Goal: Information Seeking & Learning: Check status

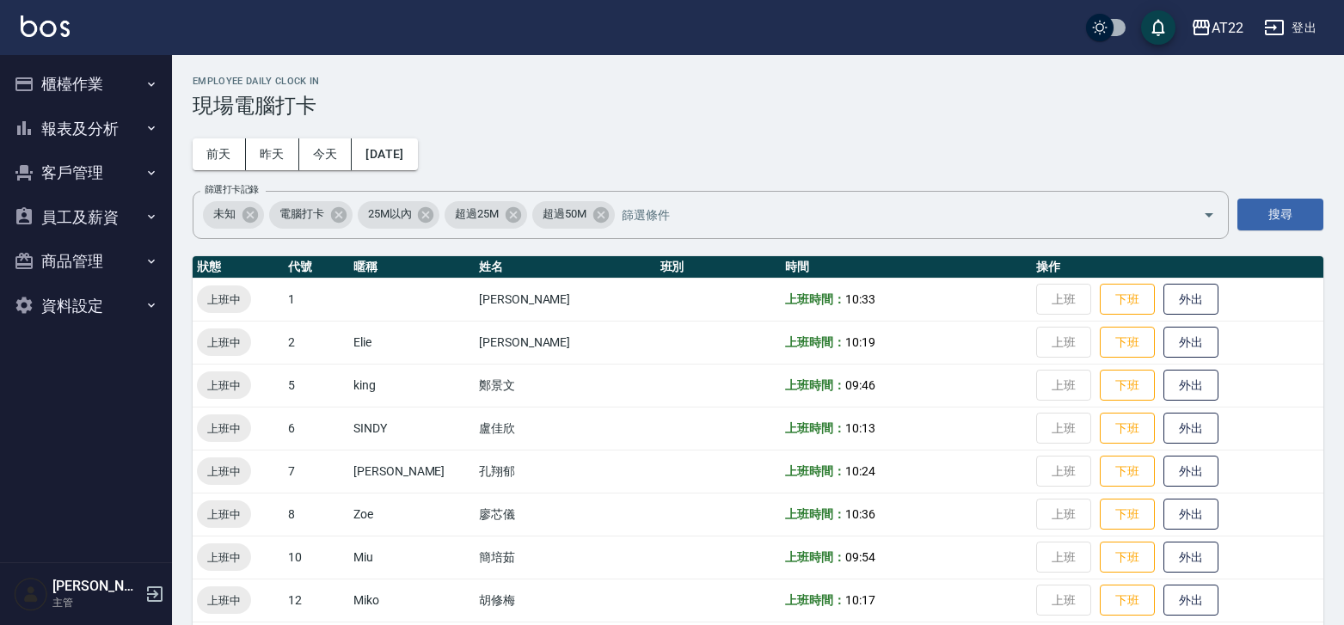
click at [104, 117] on button "報表及分析" at bounding box center [86, 129] width 158 height 45
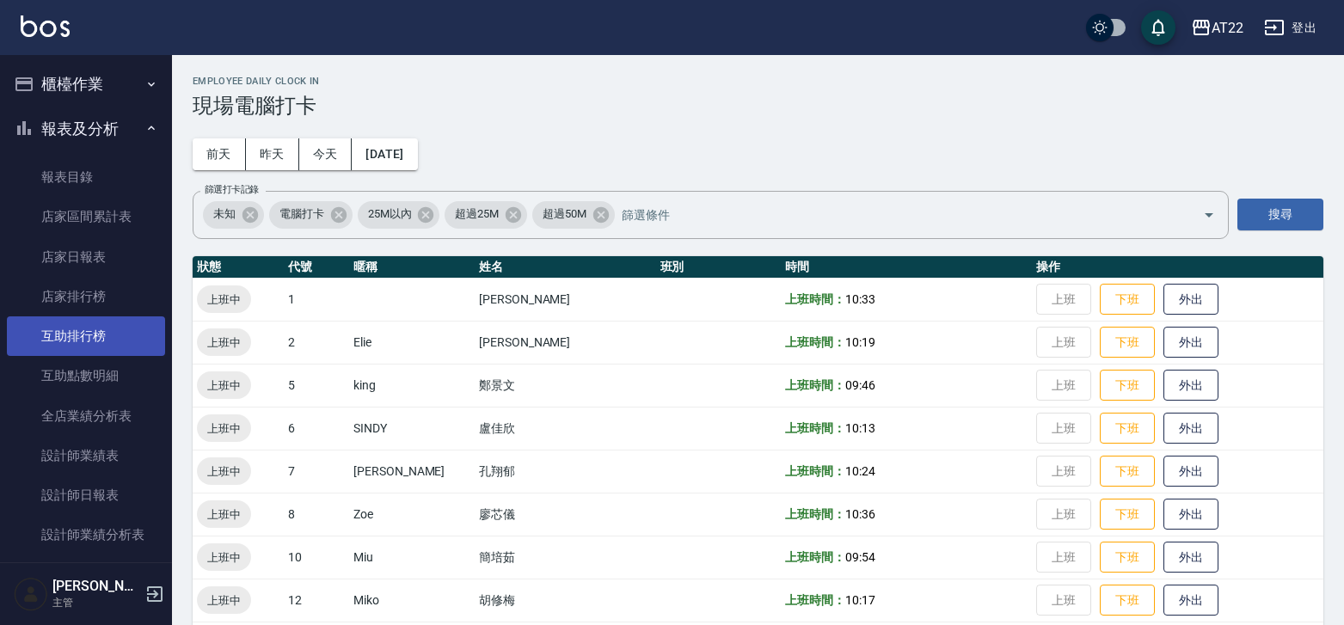
click at [109, 336] on link "互助排行榜" at bounding box center [86, 336] width 158 height 40
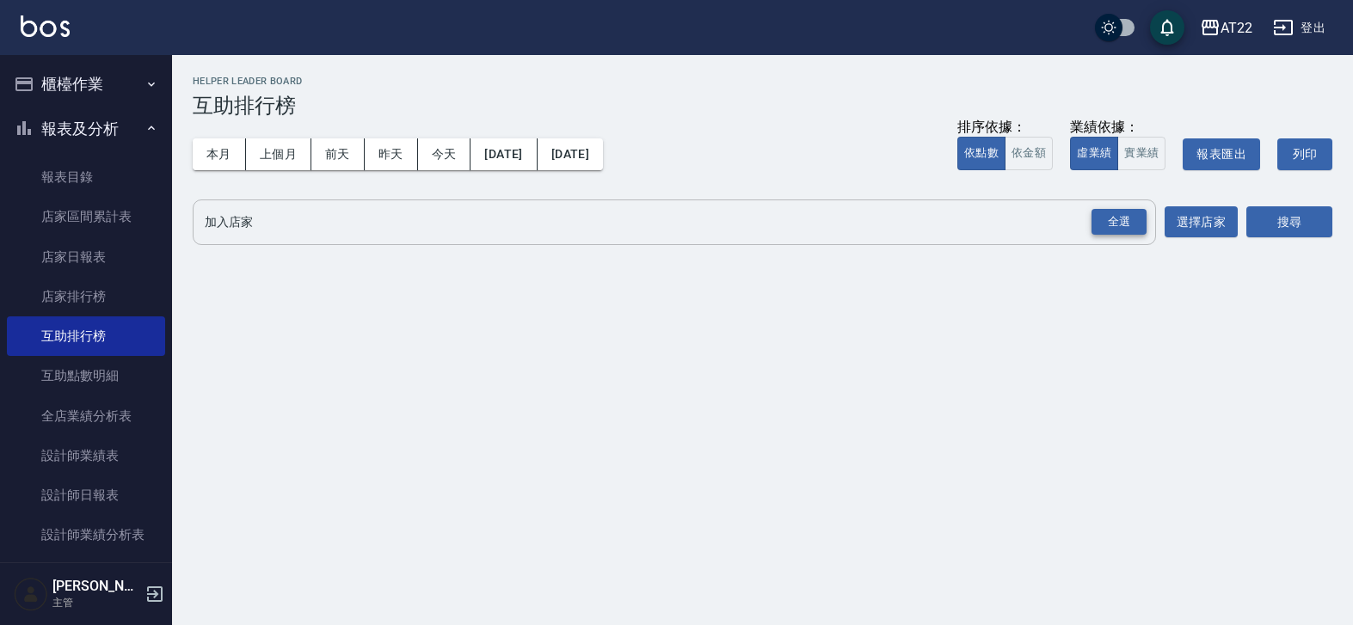
click at [1115, 218] on div "全選" at bounding box center [1118, 222] width 55 height 27
click at [1283, 218] on button "搜尋" at bounding box center [1289, 223] width 86 height 32
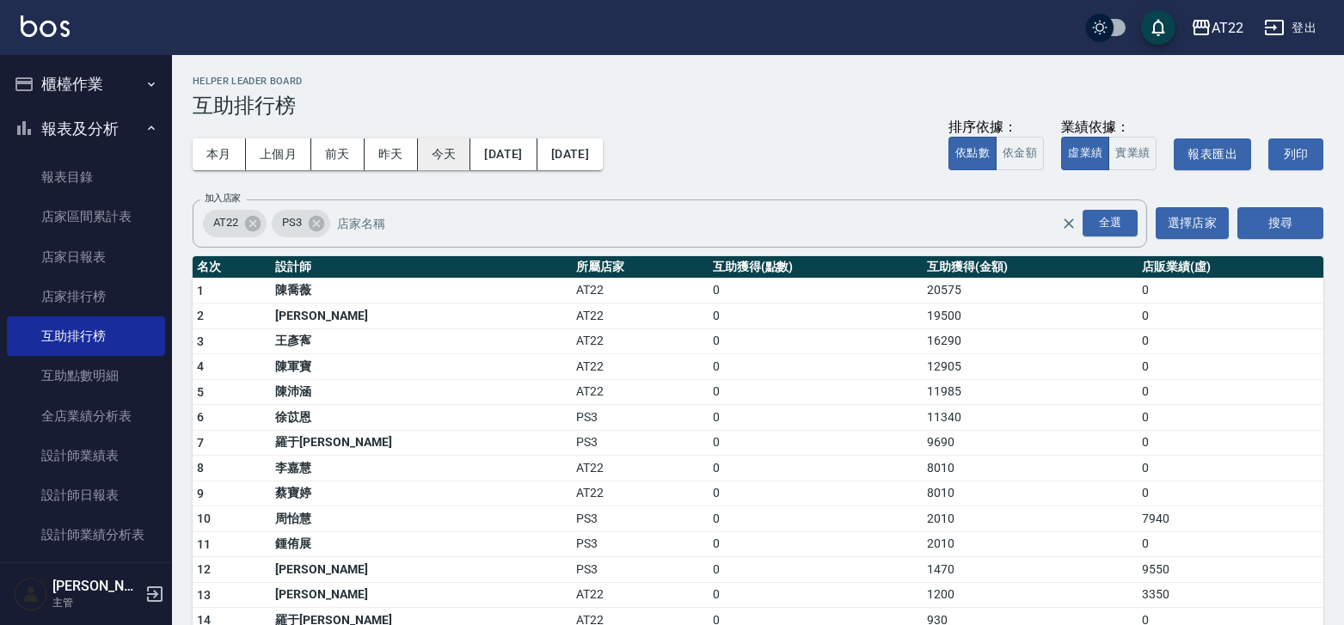
click at [454, 152] on button "今天" at bounding box center [444, 154] width 53 height 32
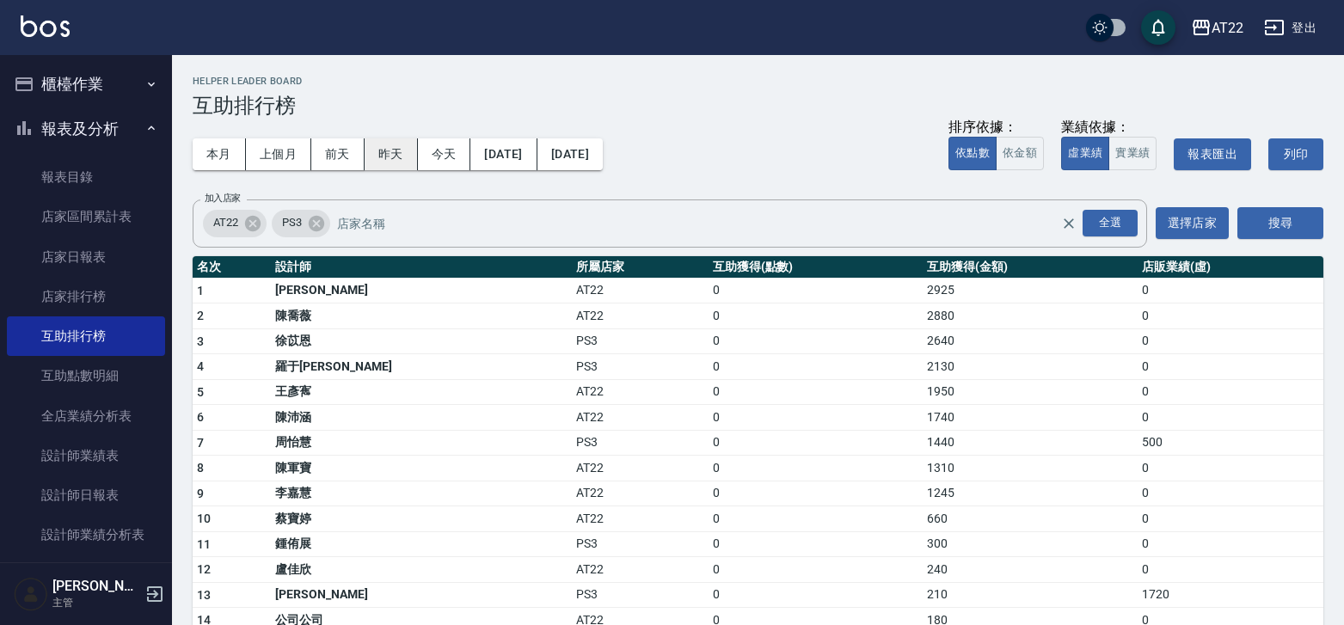
click at [391, 152] on button "昨天" at bounding box center [391, 154] width 53 height 32
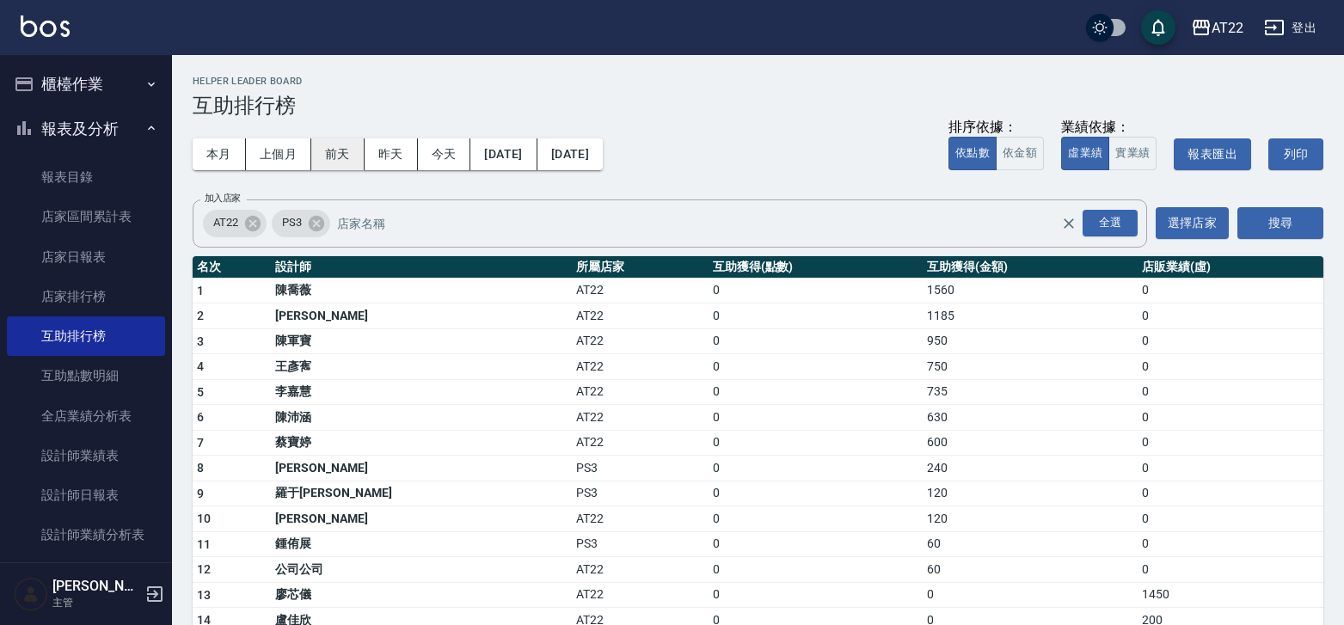
click at [342, 138] on button "前天" at bounding box center [337, 154] width 53 height 32
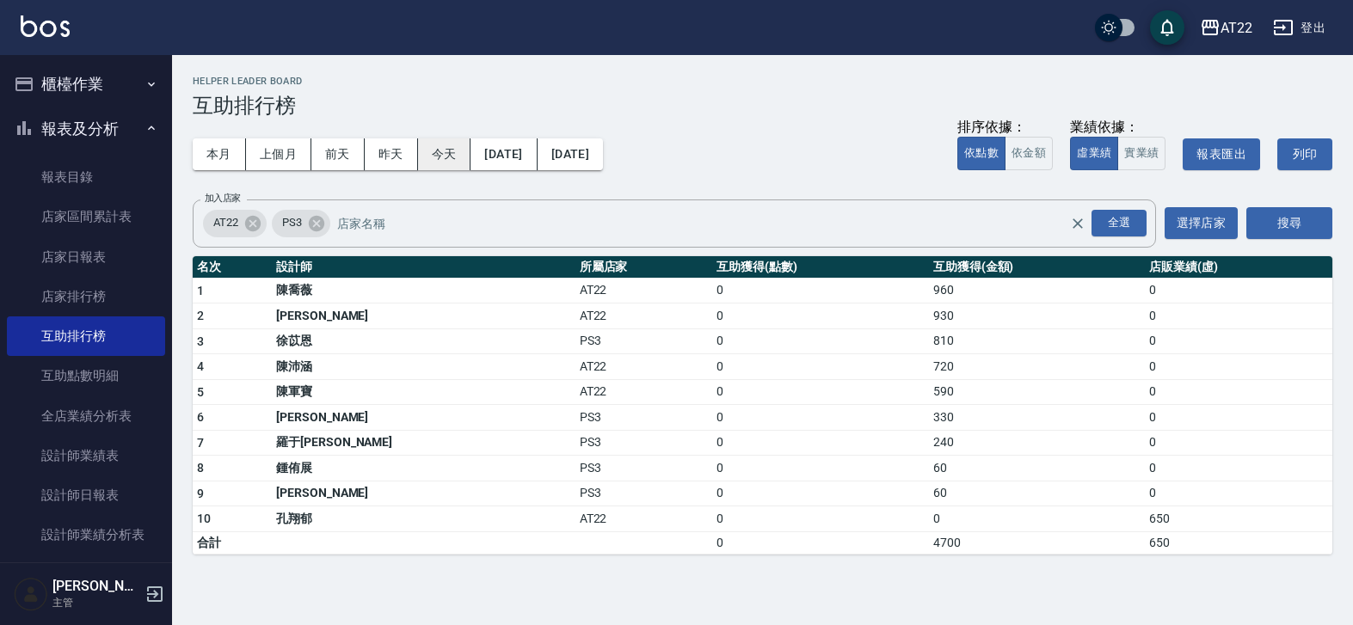
click at [450, 149] on button "今天" at bounding box center [444, 154] width 53 height 32
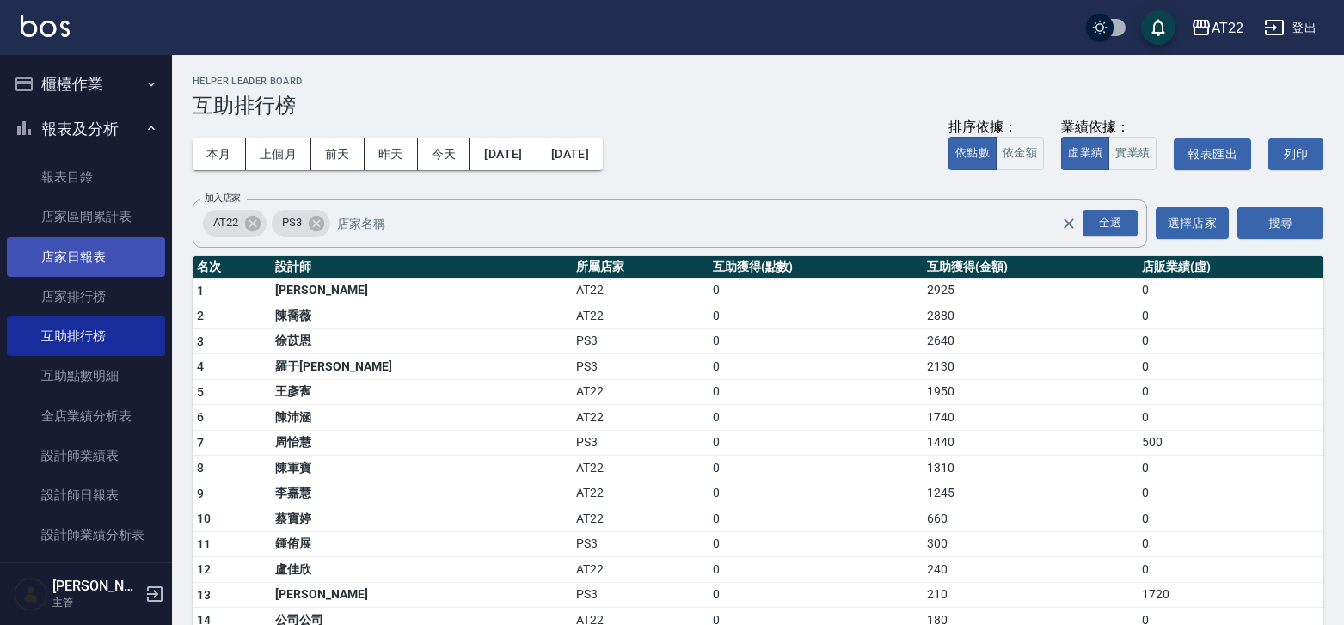
click at [125, 260] on link "店家日報表" at bounding box center [86, 257] width 158 height 40
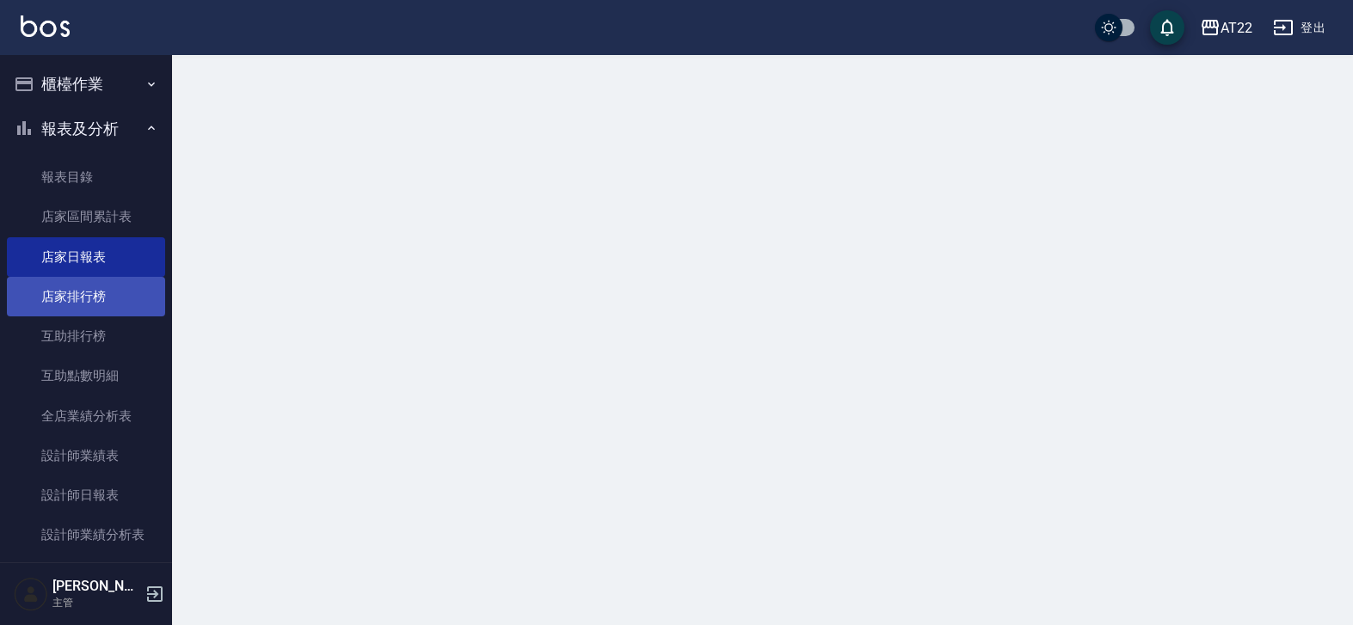
click at [119, 298] on link "店家排行榜" at bounding box center [86, 297] width 158 height 40
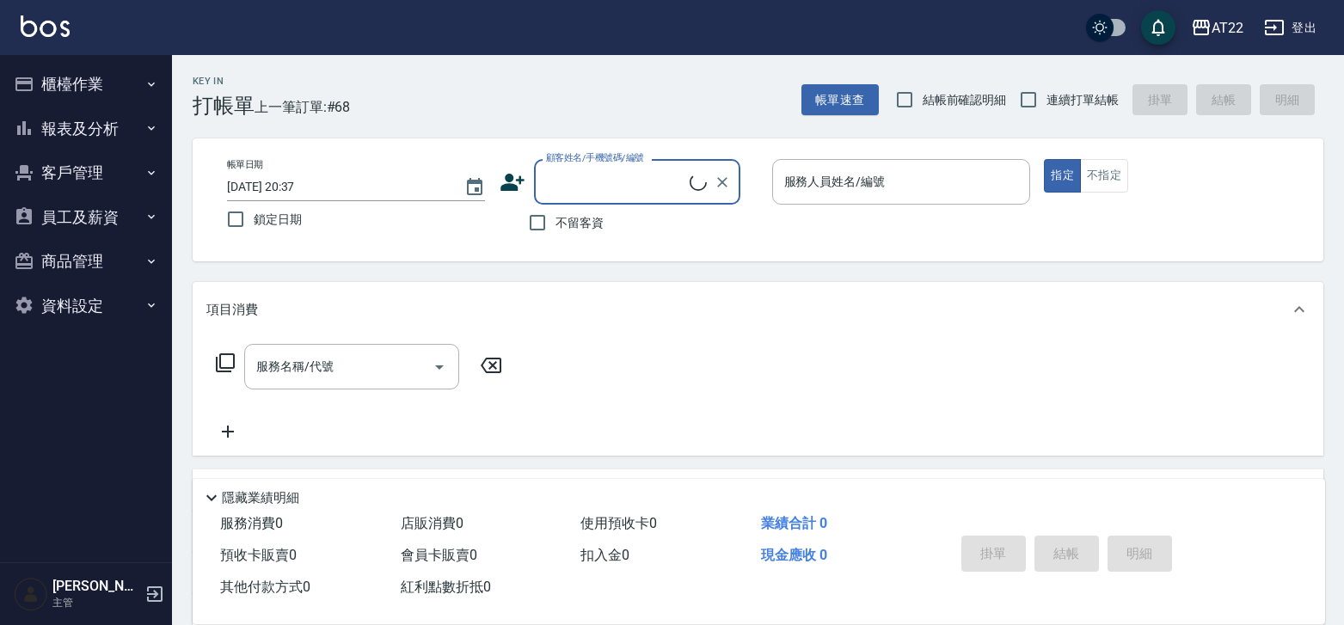
click at [149, 212] on icon "button" at bounding box center [151, 217] width 14 height 14
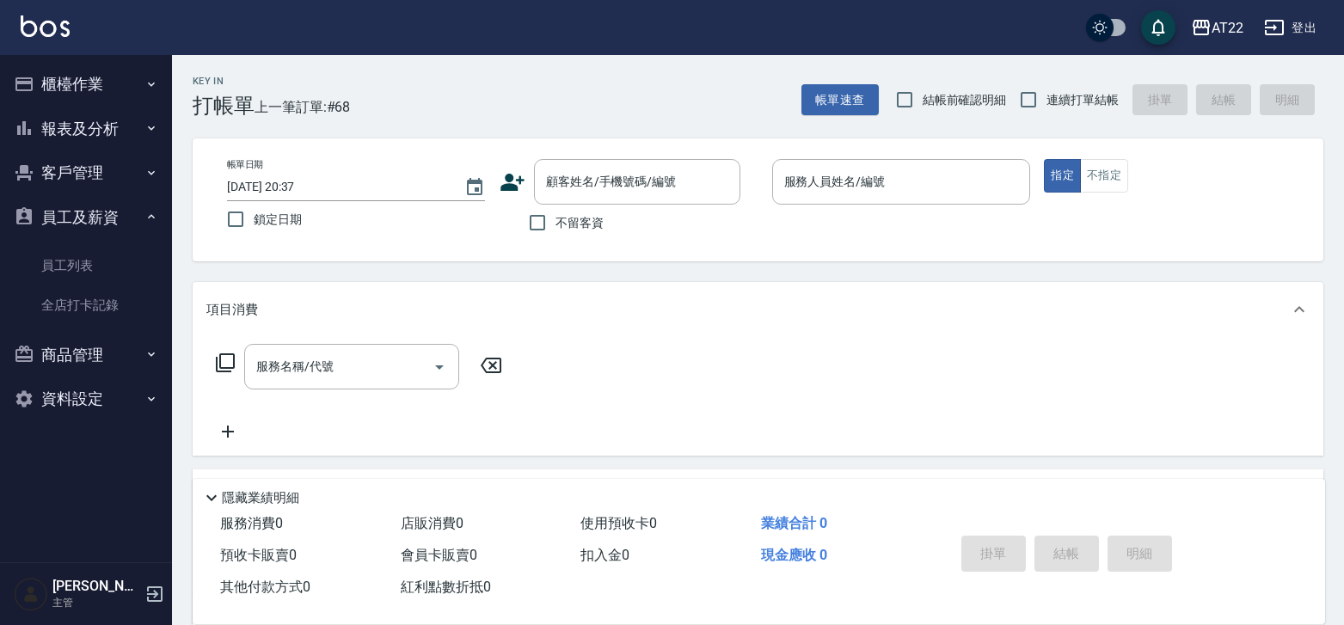
click at [149, 212] on icon "button" at bounding box center [151, 217] width 14 height 14
click at [132, 174] on button "客戶管理" at bounding box center [86, 172] width 158 height 45
click at [135, 170] on button "客戶管理" at bounding box center [86, 172] width 158 height 45
click at [144, 121] on icon "button" at bounding box center [151, 128] width 14 height 14
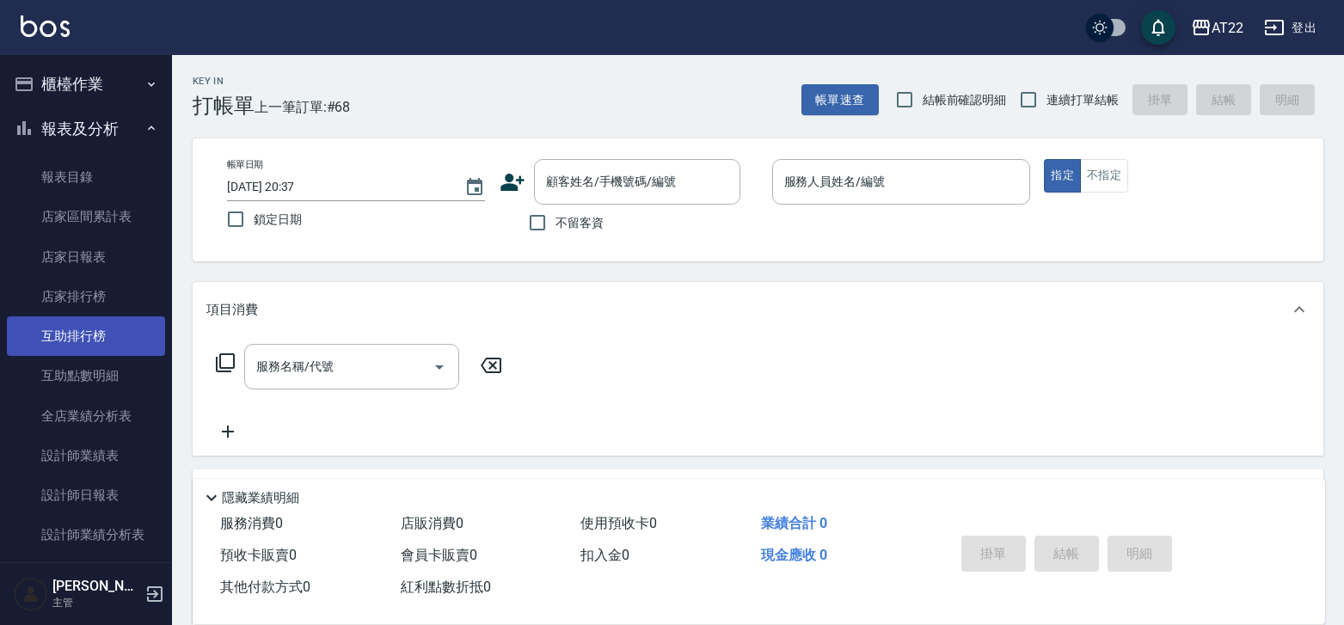
click at [83, 333] on link "互助排行榜" at bounding box center [86, 336] width 158 height 40
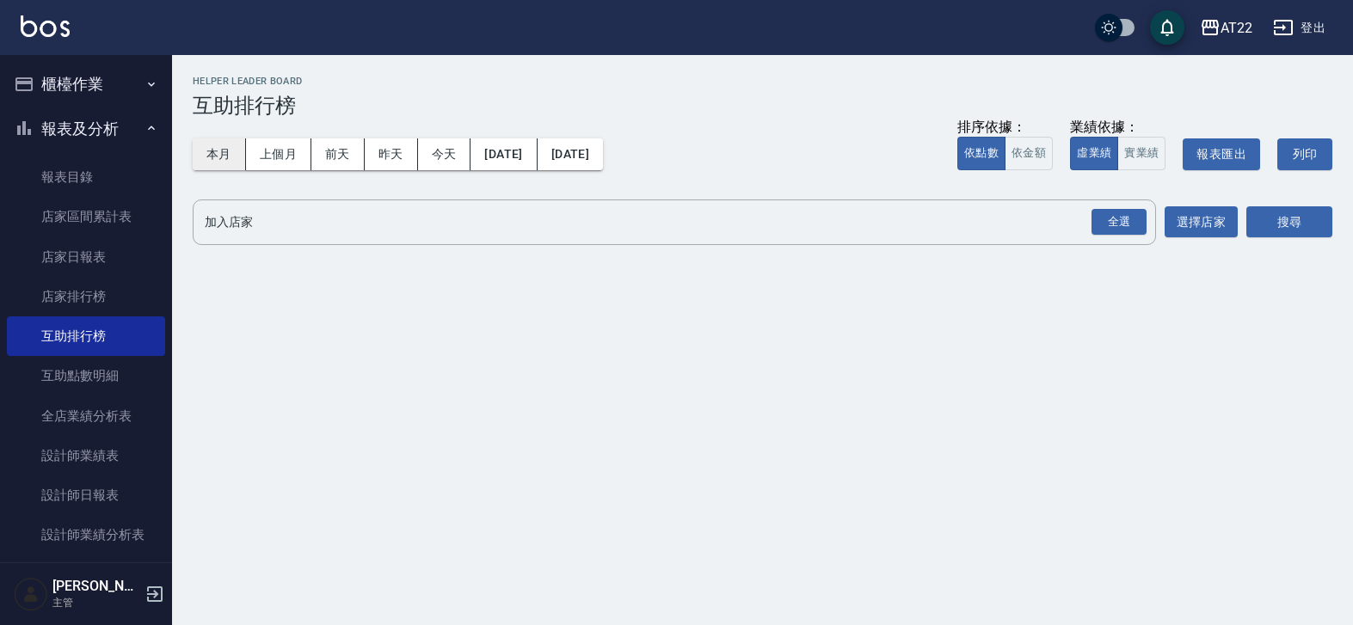
click at [235, 155] on button "本月" at bounding box center [219, 154] width 53 height 32
click at [467, 148] on button "今天" at bounding box center [444, 154] width 53 height 32
click at [1127, 230] on div "全選" at bounding box center [1118, 222] width 55 height 27
click at [1297, 224] on button "搜尋" at bounding box center [1289, 223] width 86 height 32
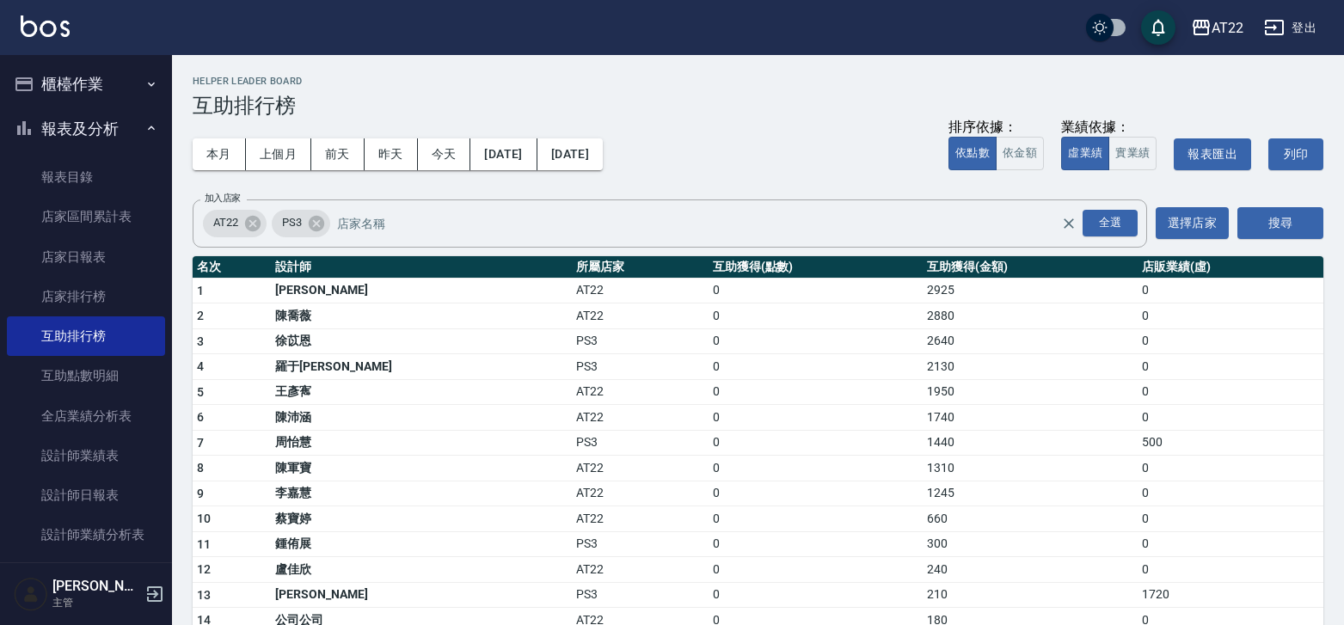
click at [923, 453] on td "1440" at bounding box center [1030, 443] width 215 height 26
click at [923, 464] on td "1310" at bounding box center [1030, 469] width 215 height 26
click at [923, 451] on td "1440" at bounding box center [1030, 443] width 215 height 26
click at [923, 426] on td "1740" at bounding box center [1030, 418] width 215 height 26
click at [923, 482] on td "1245" at bounding box center [1030, 494] width 215 height 26
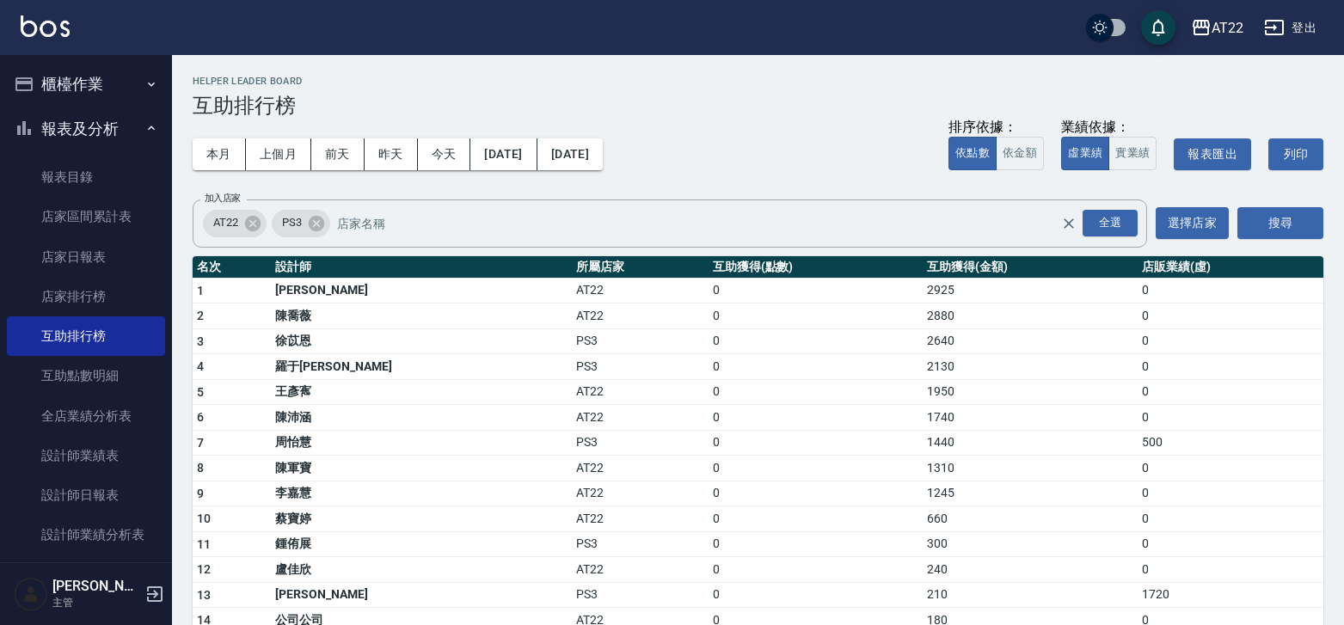
click at [936, 514] on td "660" at bounding box center [1030, 519] width 215 height 26
click at [941, 487] on td "1245" at bounding box center [1030, 494] width 215 height 26
click at [334, 461] on td "陳軍寶" at bounding box center [421, 469] width 301 height 26
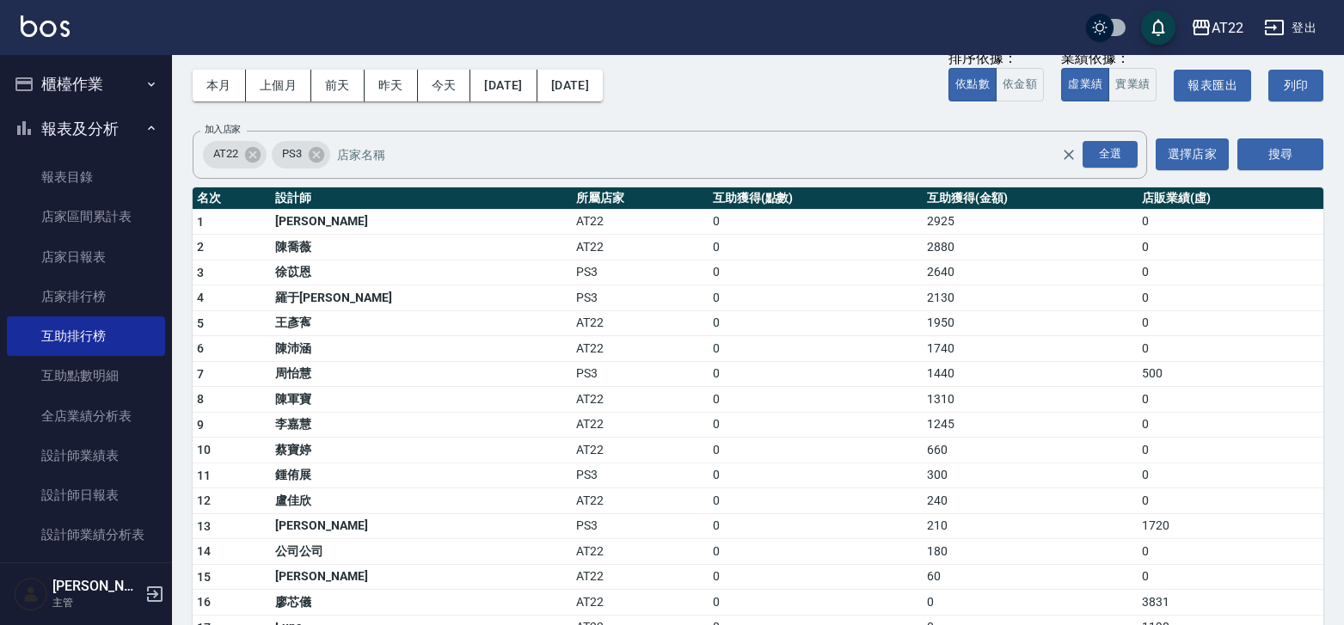
scroll to position [71, 0]
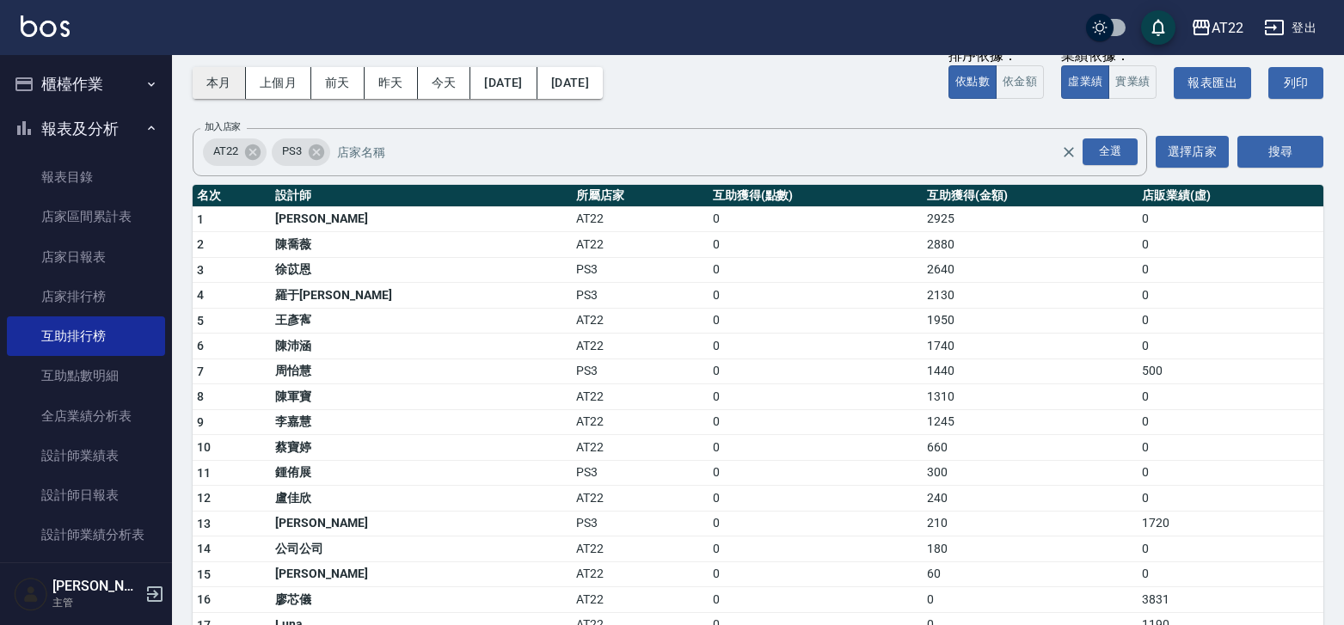
click at [229, 77] on button "本月" at bounding box center [219, 83] width 53 height 32
